Goal: Task Accomplishment & Management: Use online tool/utility

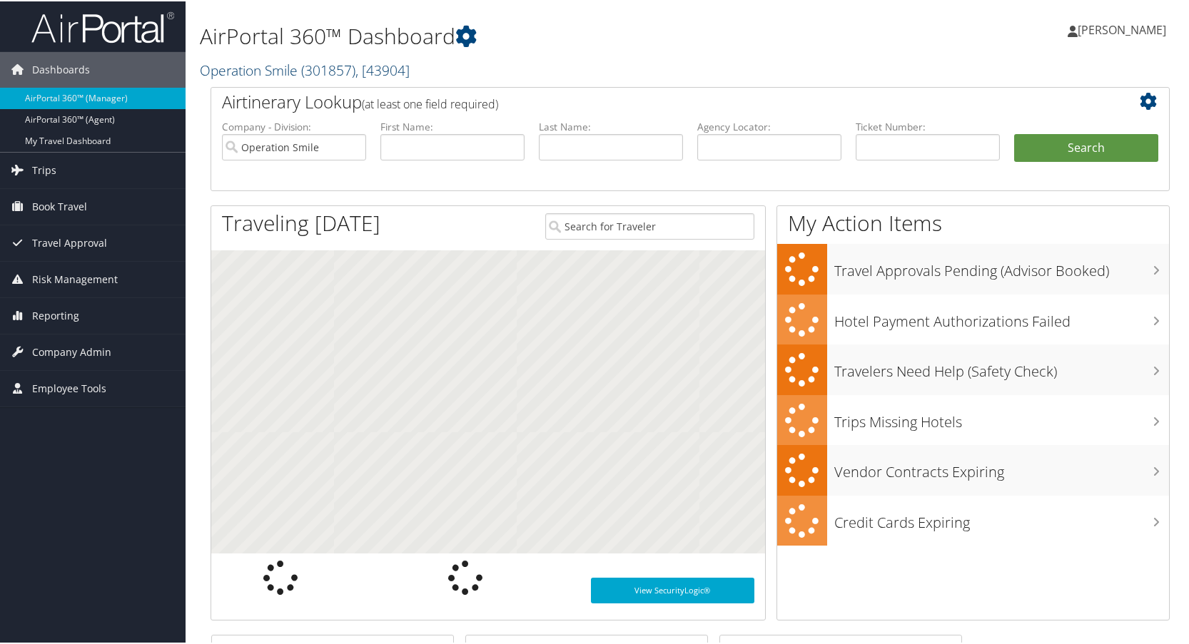
click at [257, 69] on link "Operation Smile ( 301857 ) , [ 43904 ]" at bounding box center [305, 68] width 210 height 19
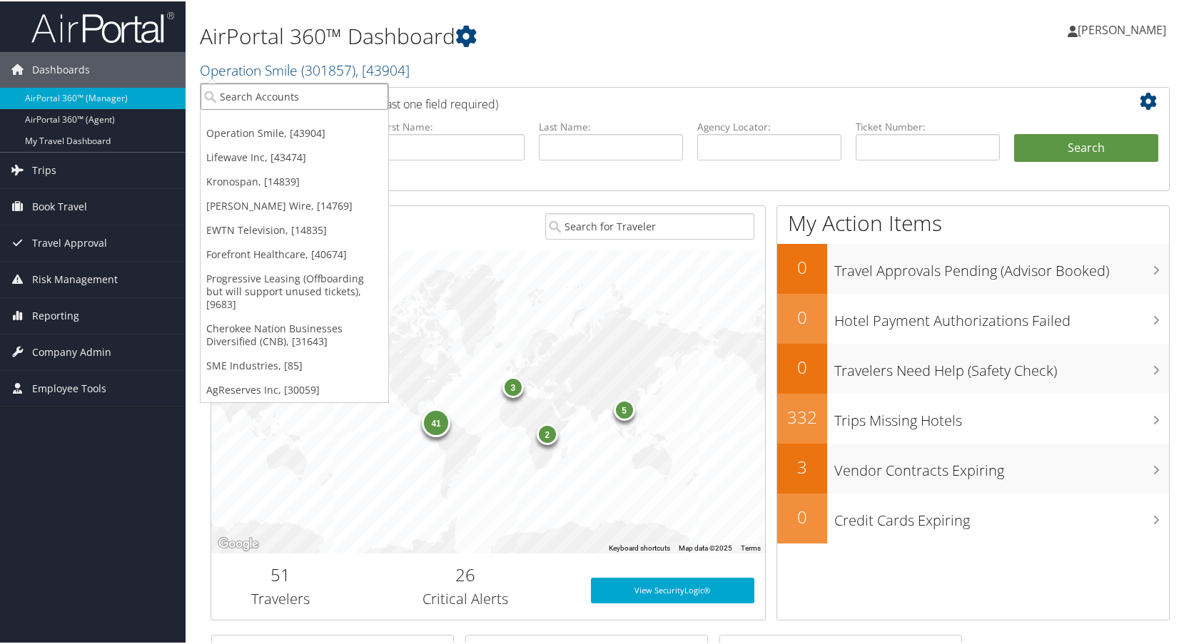
click at [253, 98] on input "search" at bounding box center [295, 95] width 188 height 26
type input "huntsman"
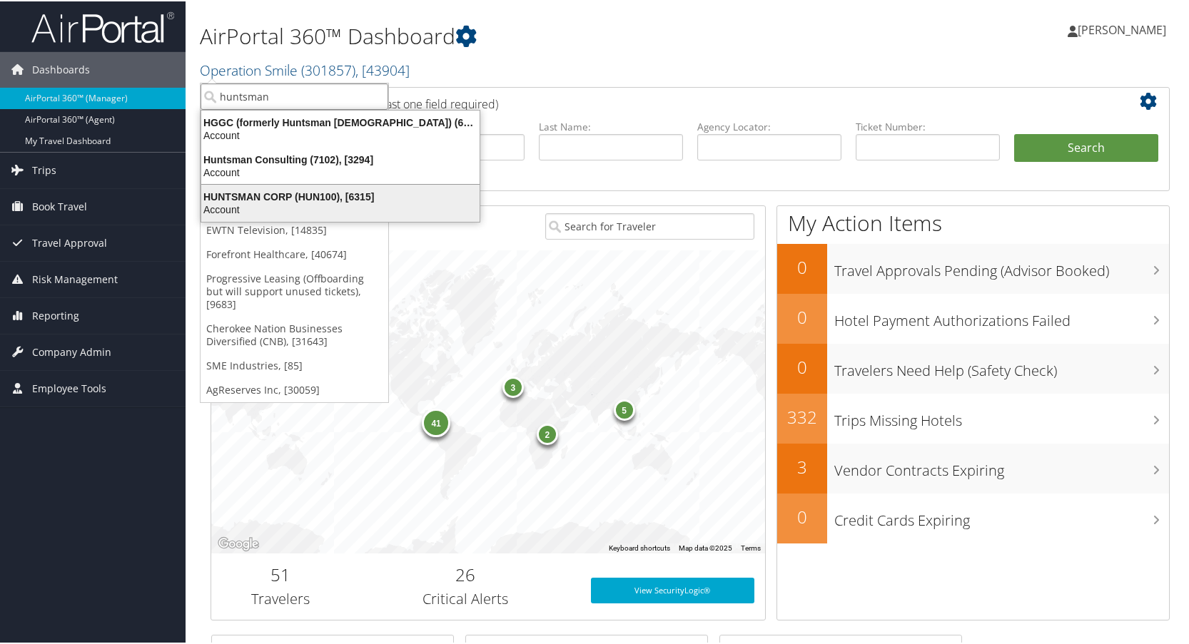
click at [270, 190] on div "HUNTSMAN CORP (HUN100), [6315]" at bounding box center [340, 195] width 295 height 13
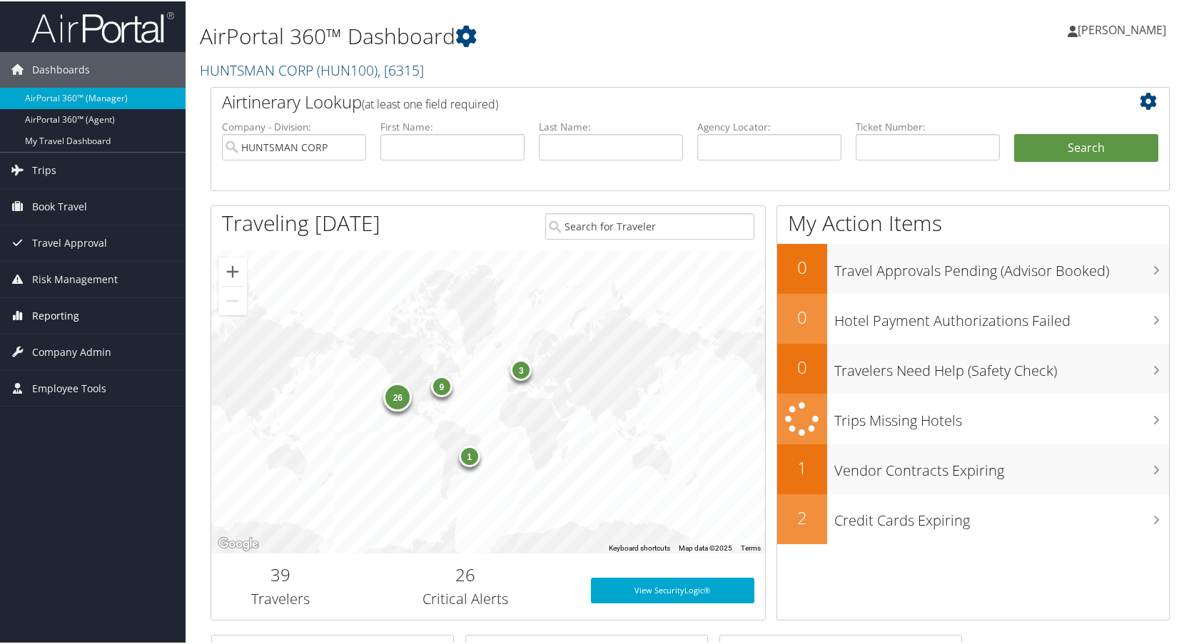
click at [50, 308] on span "Reporting" at bounding box center [55, 315] width 47 height 36
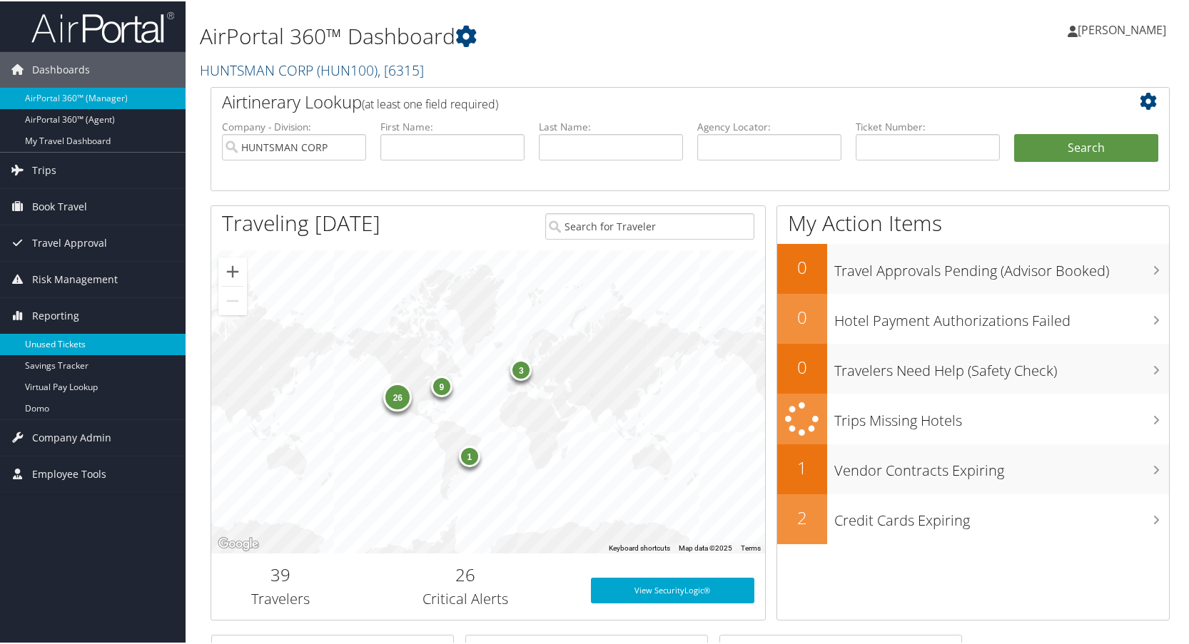
click at [49, 340] on link "Unused Tickets" at bounding box center [93, 343] width 186 height 21
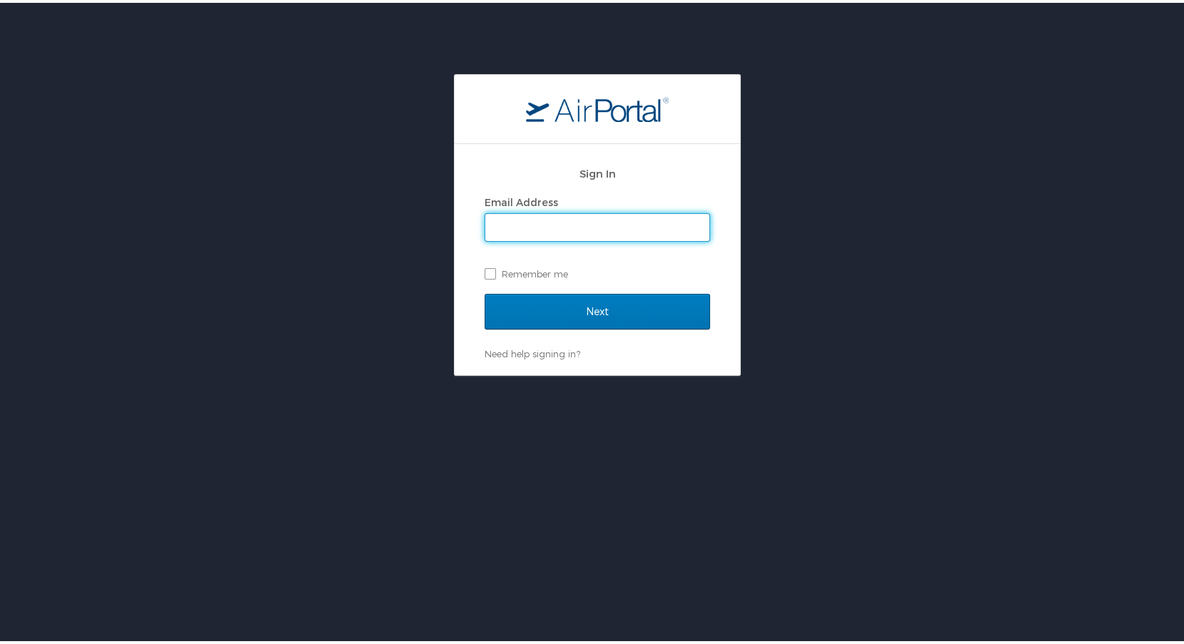
type input "[PERSON_NAME][EMAIL_ADDRESS][DOMAIN_NAME]"
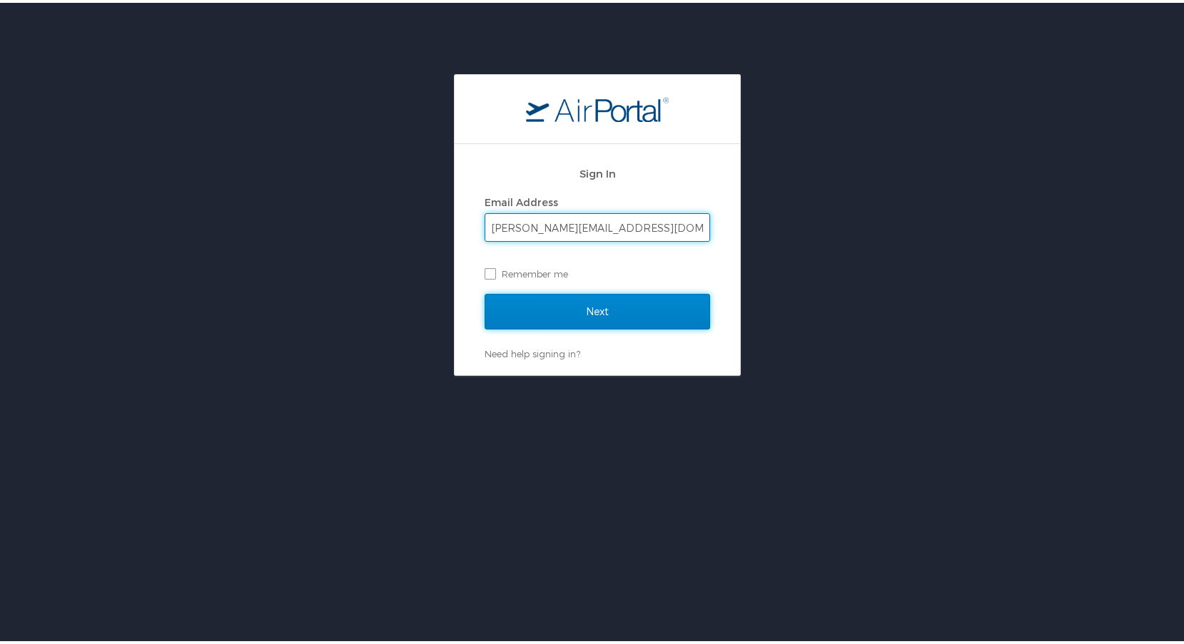
click at [592, 312] on input "Next" at bounding box center [598, 309] width 226 height 36
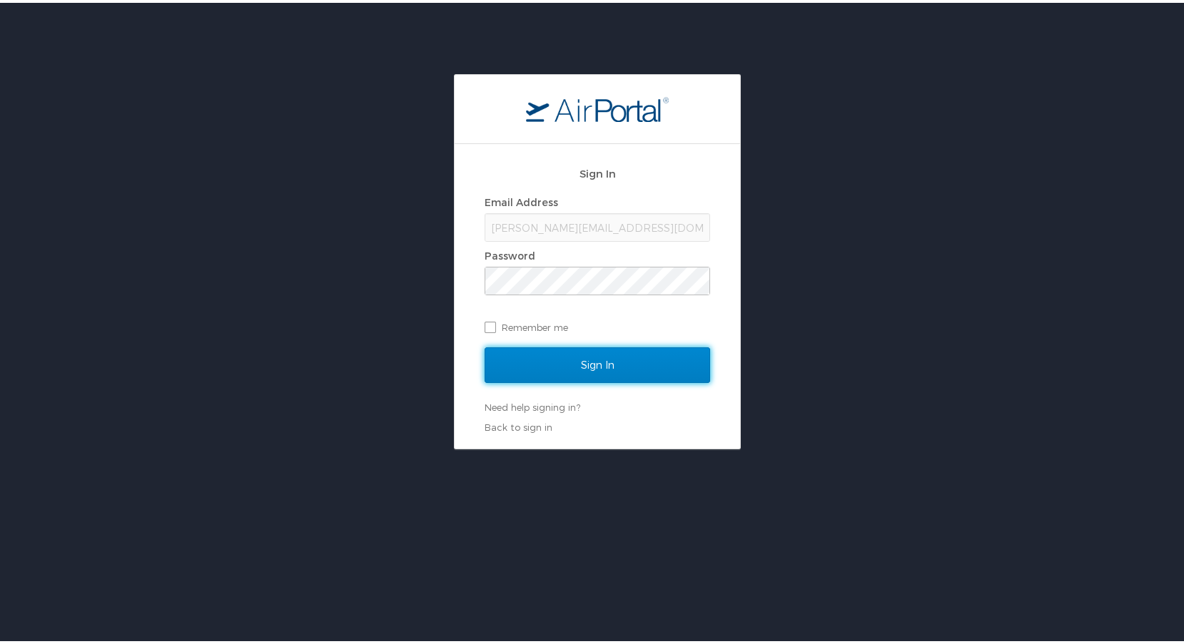
click at [582, 370] on input "Sign In" at bounding box center [598, 363] width 226 height 36
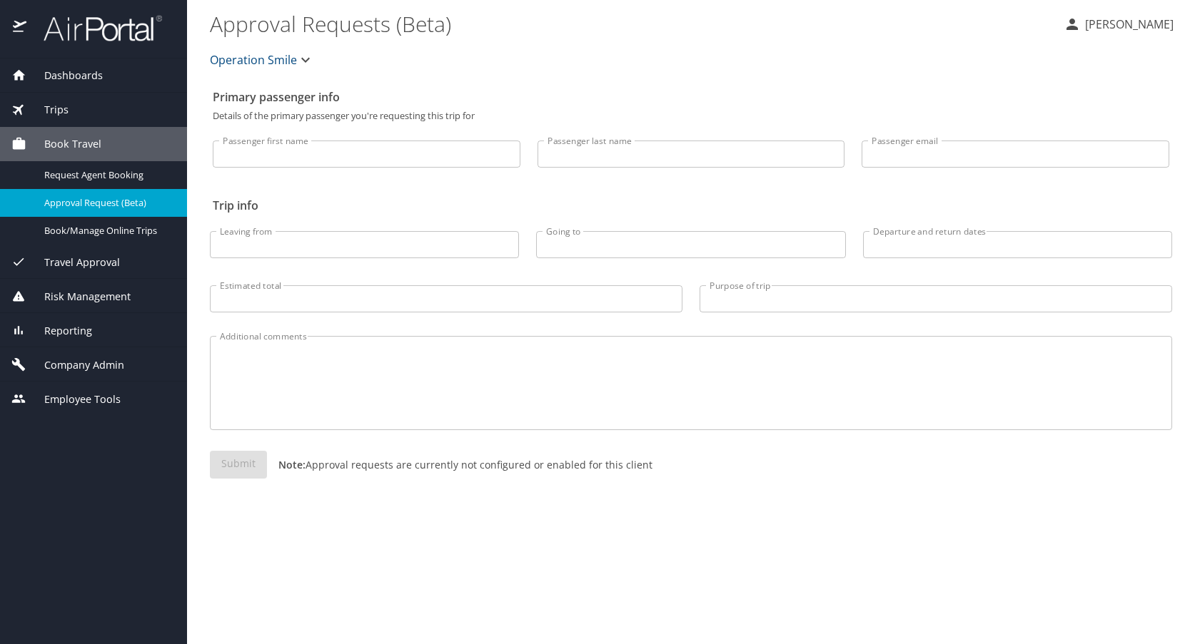
click at [270, 64] on span "Operation Smile" at bounding box center [253, 60] width 87 height 20
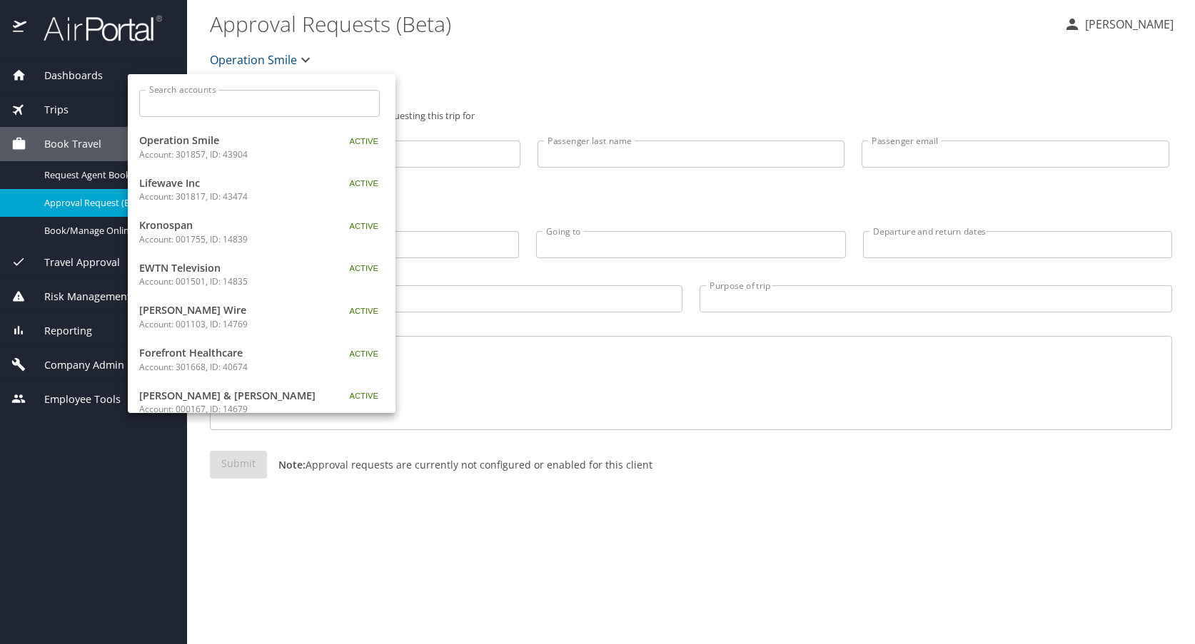
click at [208, 108] on input "Search accounts" at bounding box center [263, 103] width 231 height 27
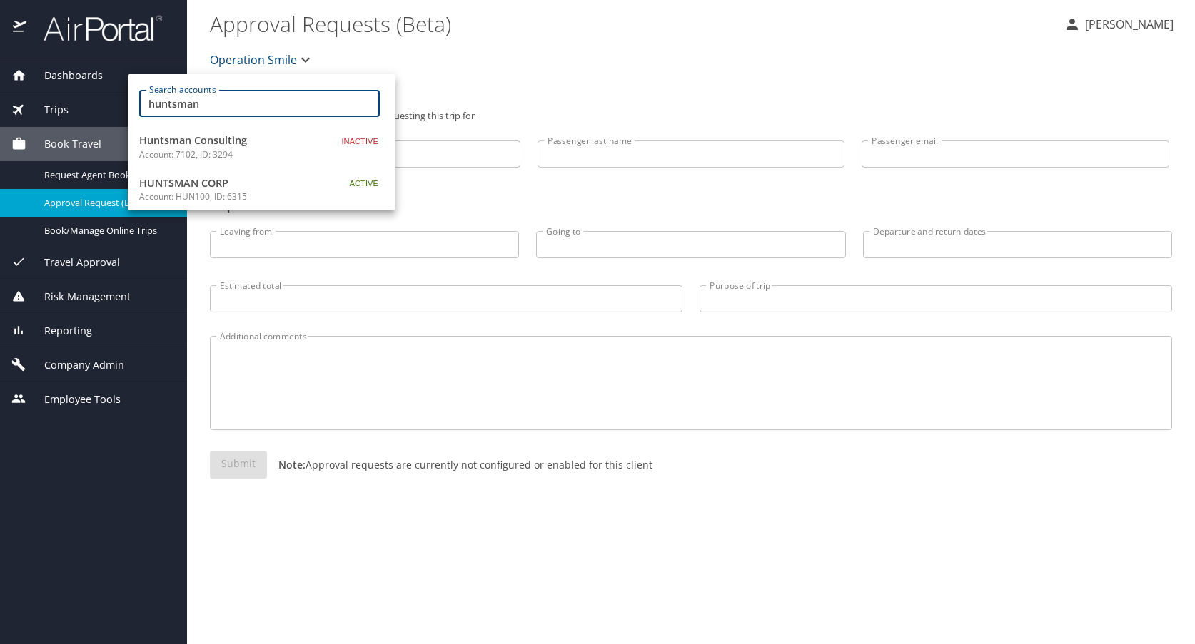
type input "huntsman"
click at [202, 186] on span "HUNTSMAN CORP" at bounding box center [228, 184] width 178 height 16
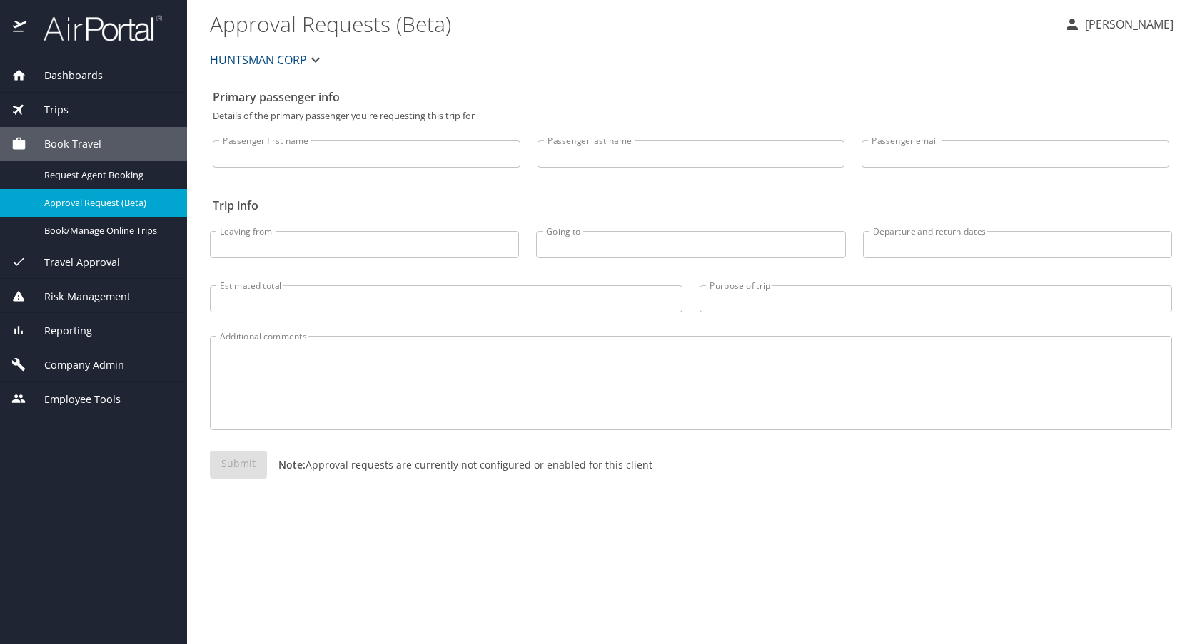
click at [79, 328] on span "Reporting" at bounding box center [59, 331] width 66 height 16
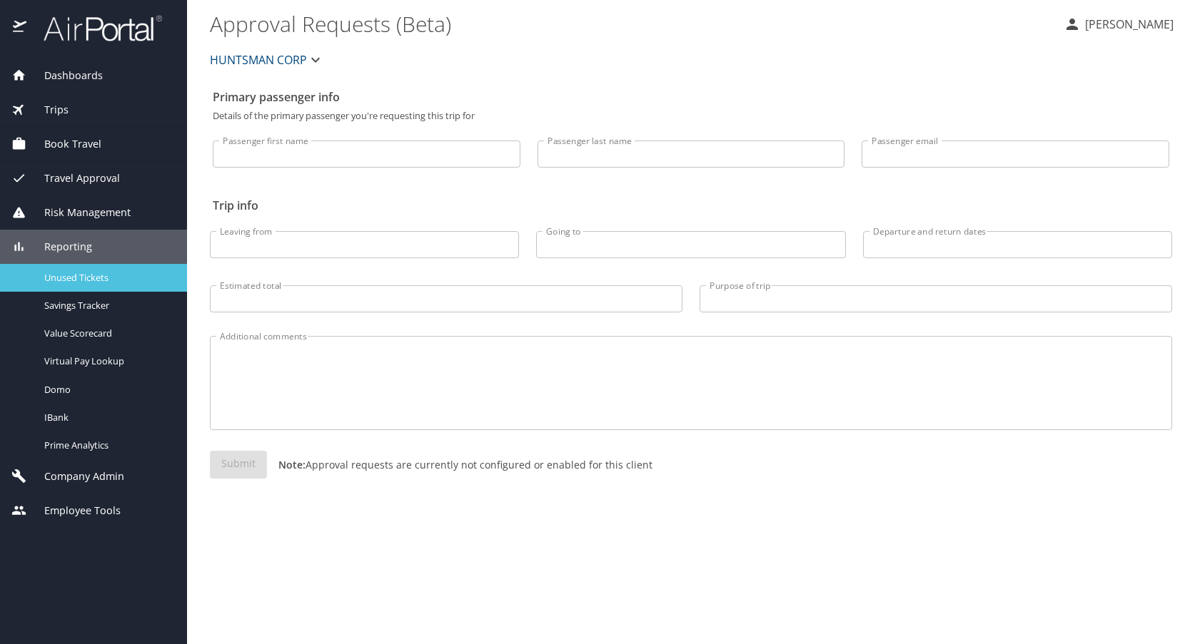
click at [83, 275] on span "Unused Tickets" at bounding box center [107, 278] width 126 height 14
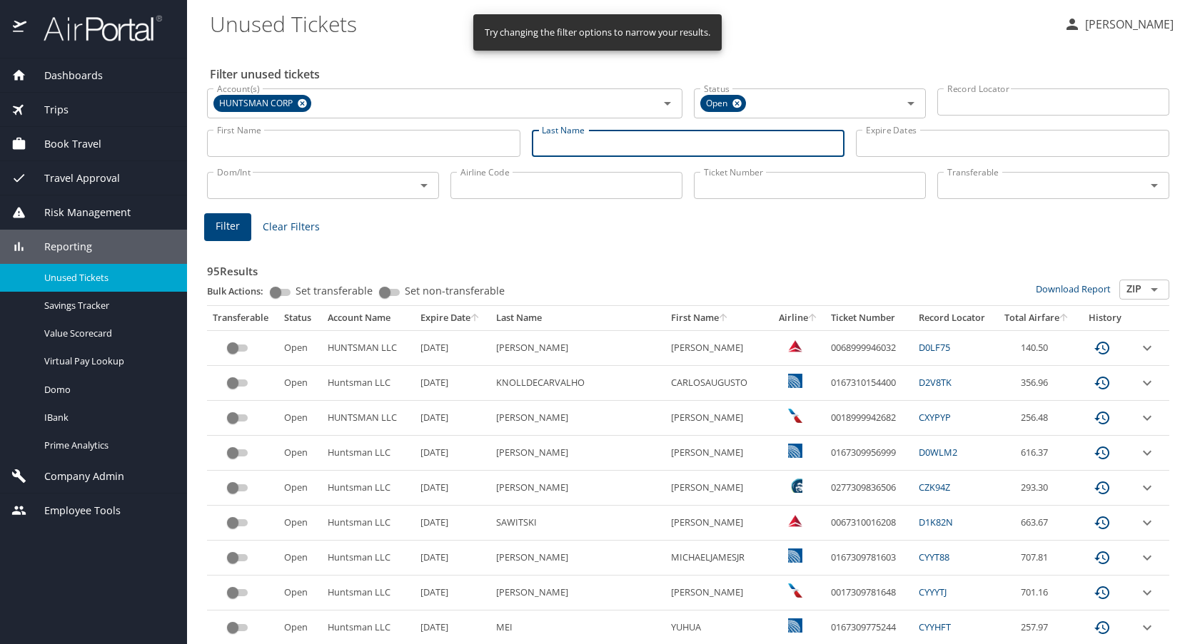
click at [573, 145] on input "Last Name" at bounding box center [688, 143] width 313 height 27
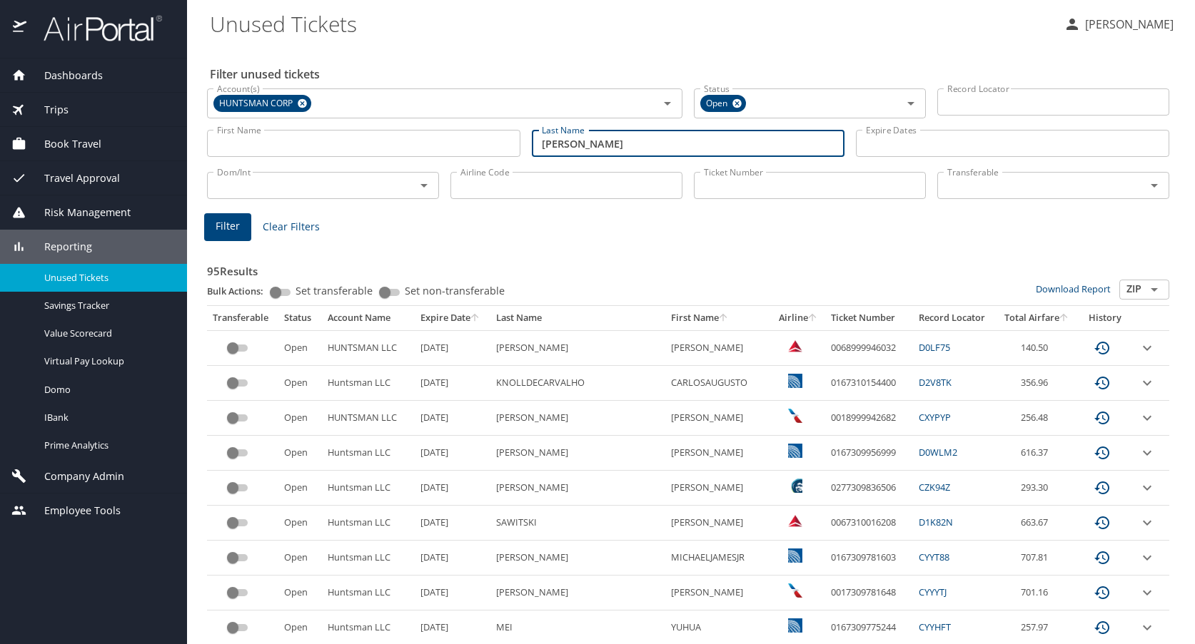
type input "[PERSON_NAME]"
click at [226, 223] on span "Filter" at bounding box center [228, 227] width 24 height 18
